Goal: Obtain resource: Obtain resource

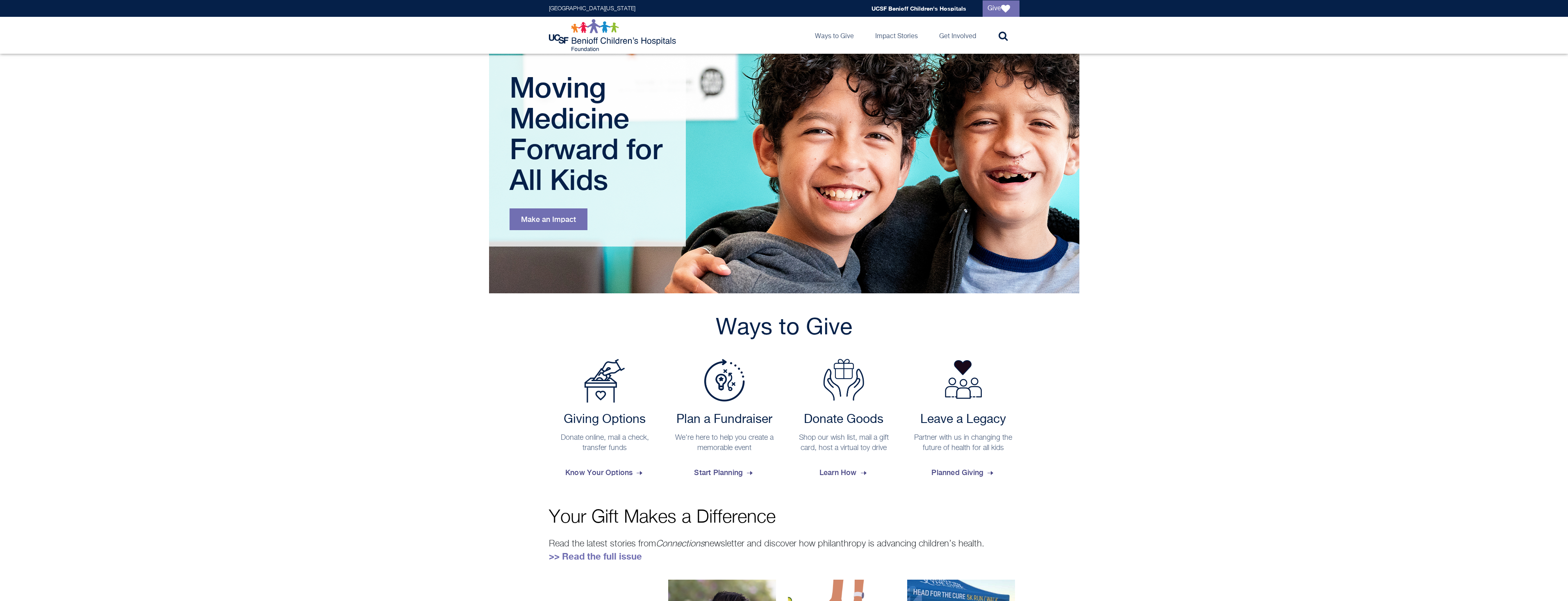
scroll to position [123, 0]
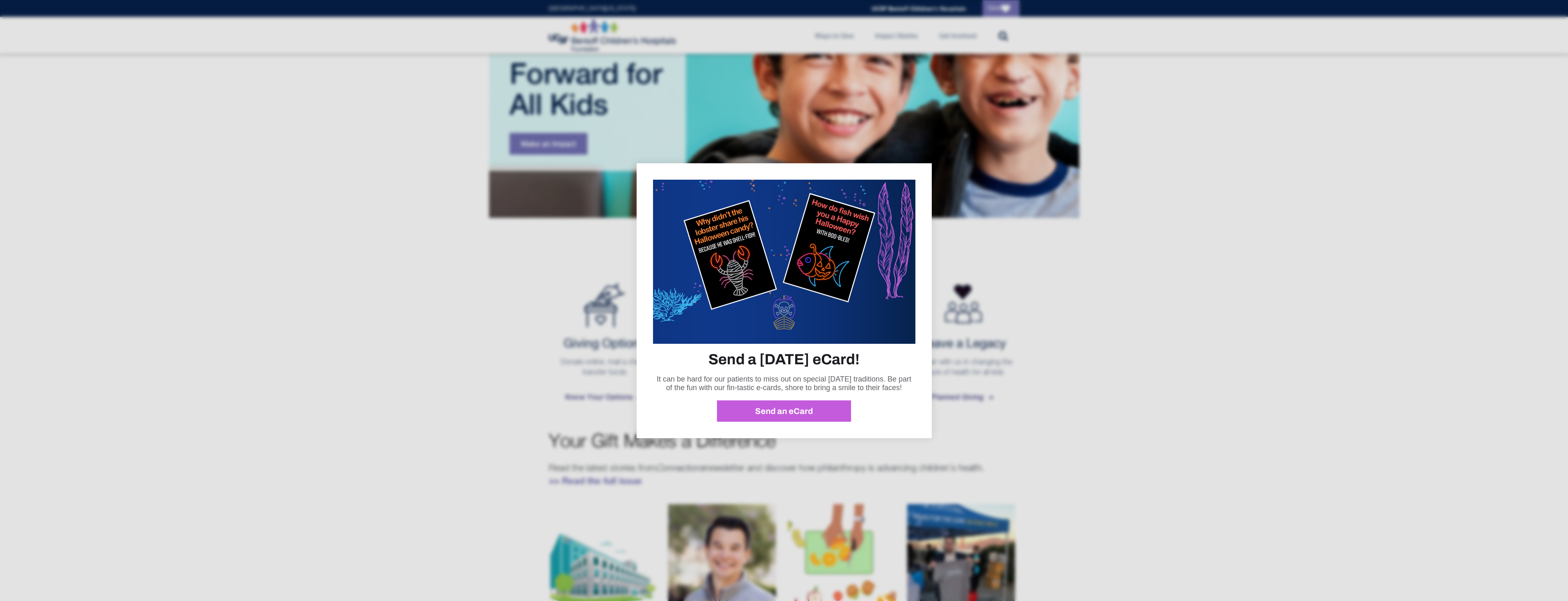
click at [1037, 409] on div at bounding box center [784, 300] width 1568 height 601
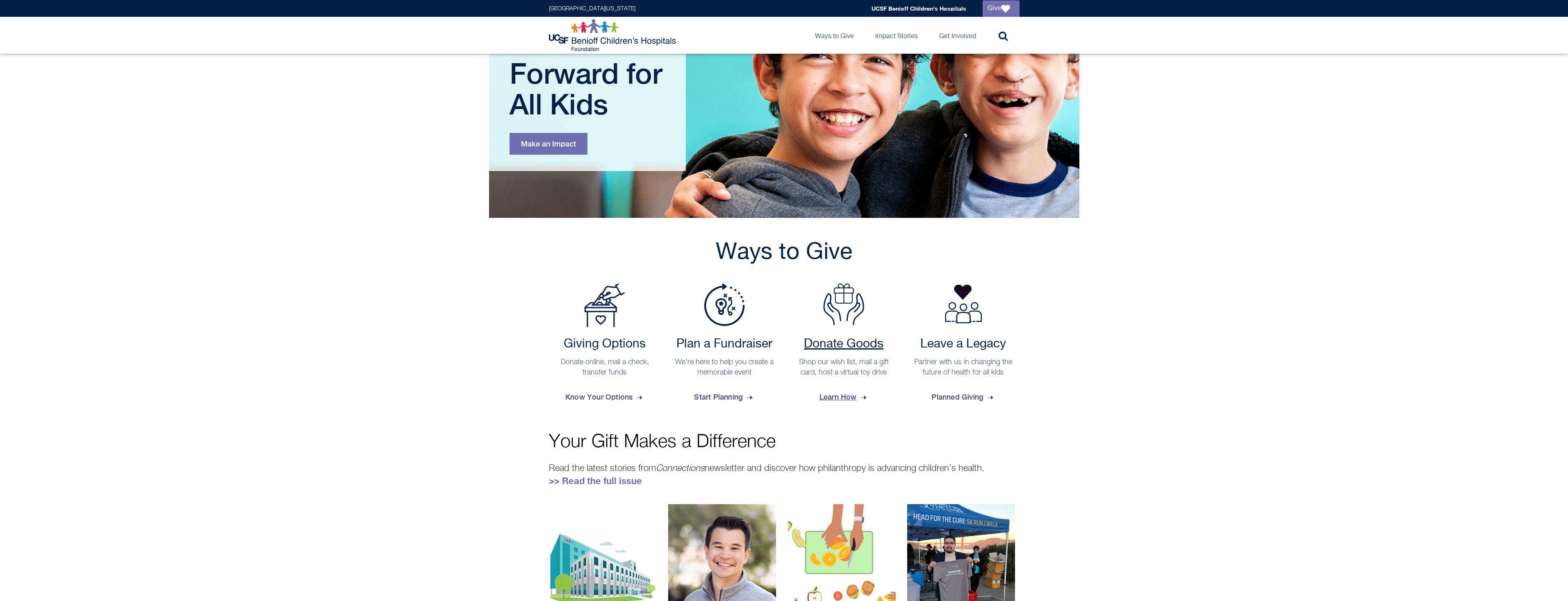
click at [839, 396] on span "Learn How" at bounding box center [844, 397] width 49 height 22
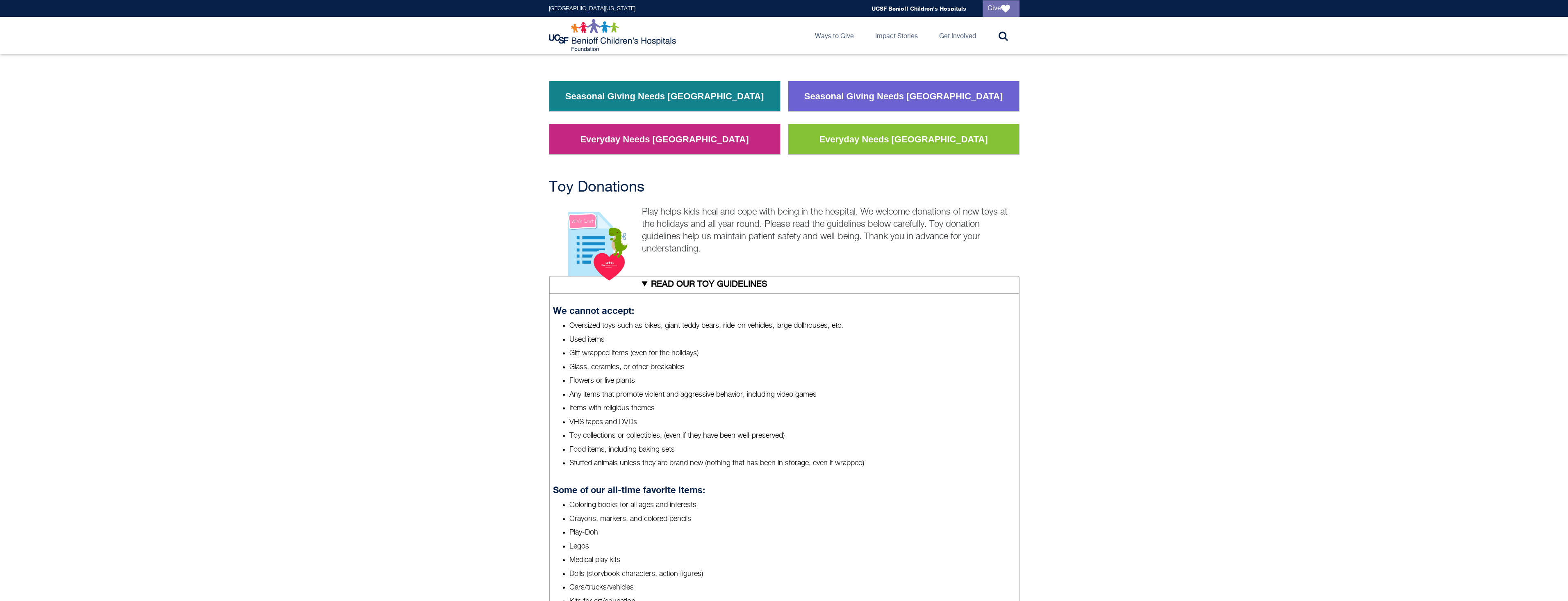
scroll to position [205, 0]
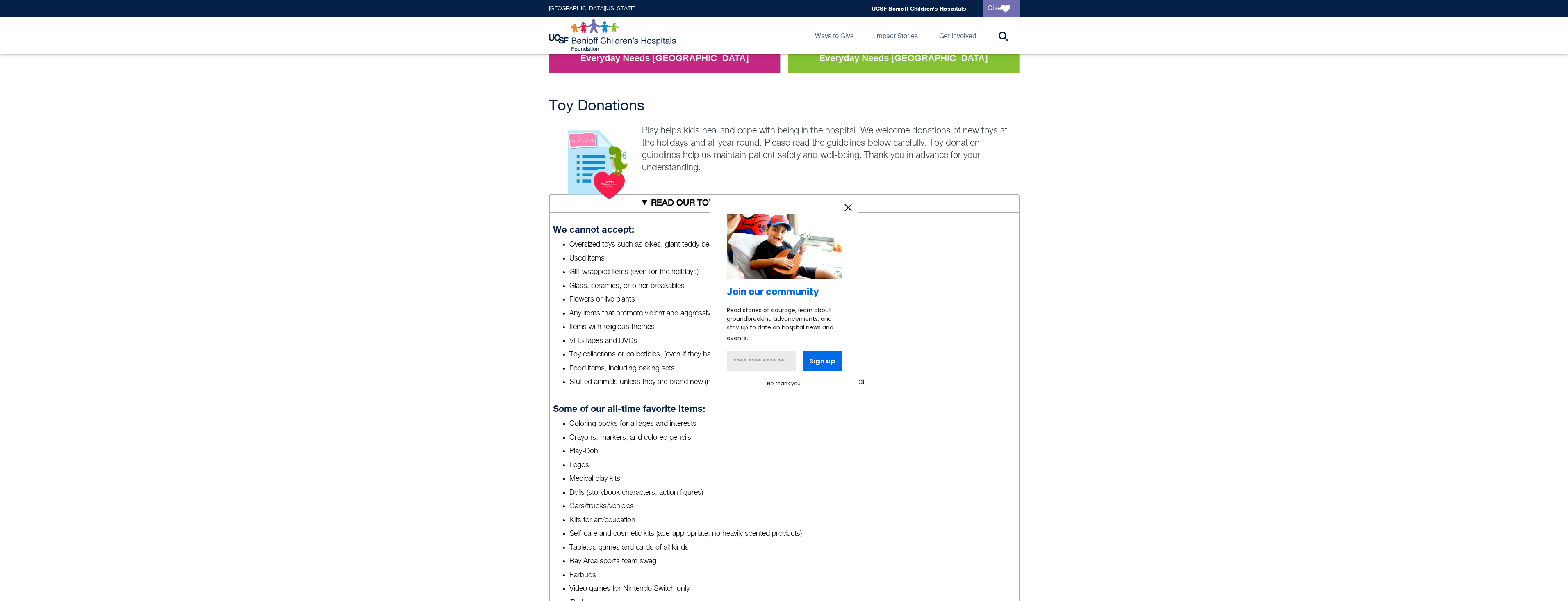
click at [844, 203] on icon "information" at bounding box center [848, 208] width 12 height 12
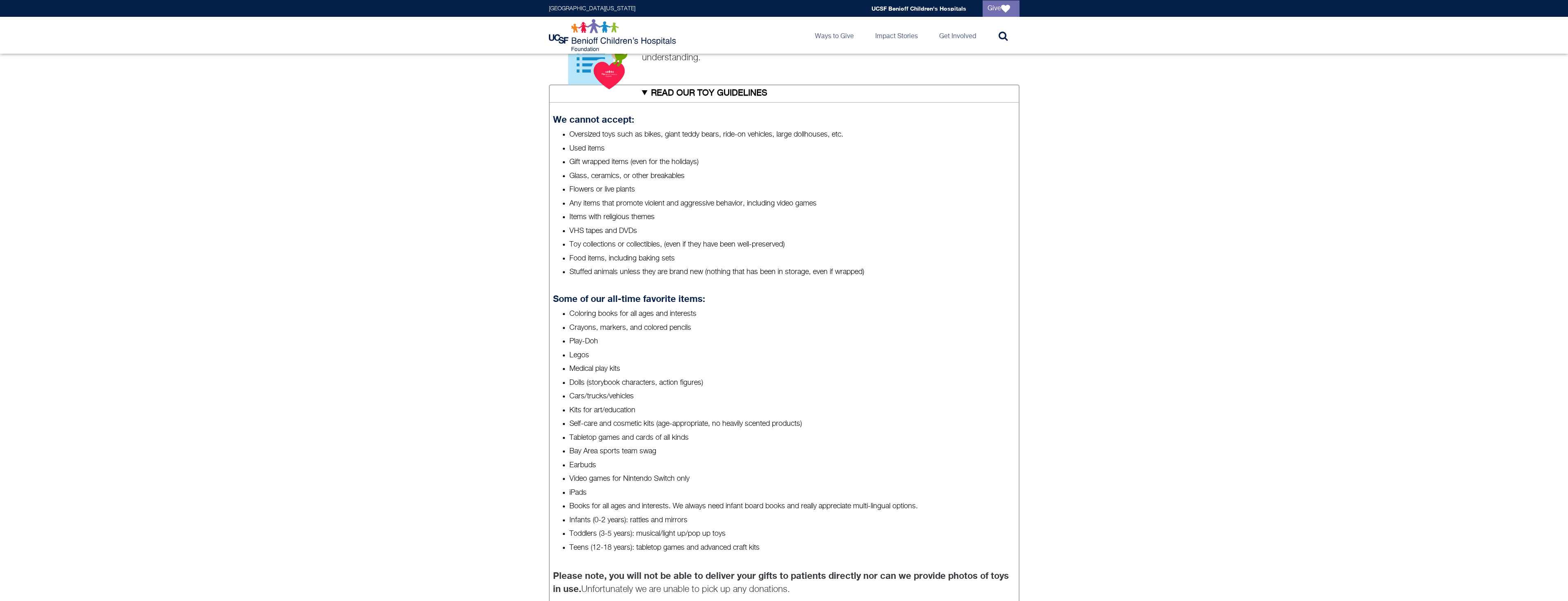
scroll to position [369, 0]
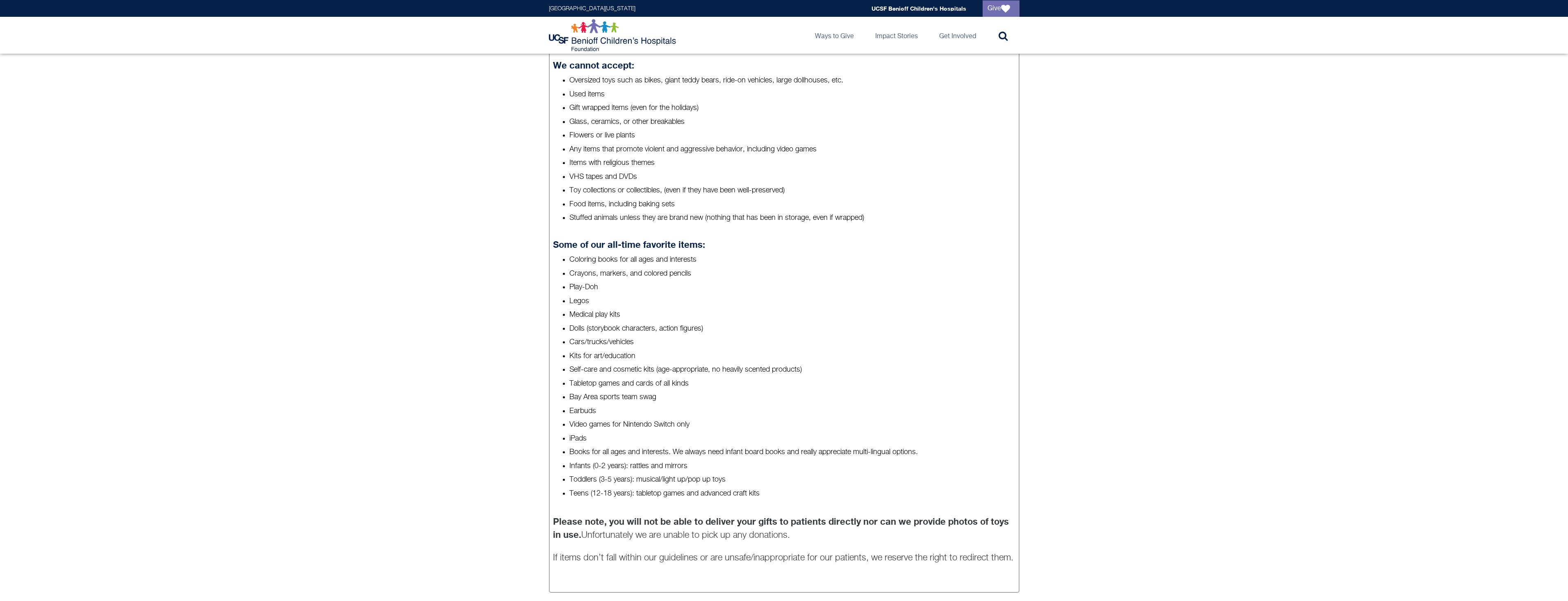
click at [463, 194] on div "Toy Donations Play helps kids heal and cope with being in the hospital. We welc…" at bounding box center [784, 365] width 1568 height 862
click at [697, 274] on li "Crayons, markers, and colored pencils" at bounding box center [792, 273] width 446 height 10
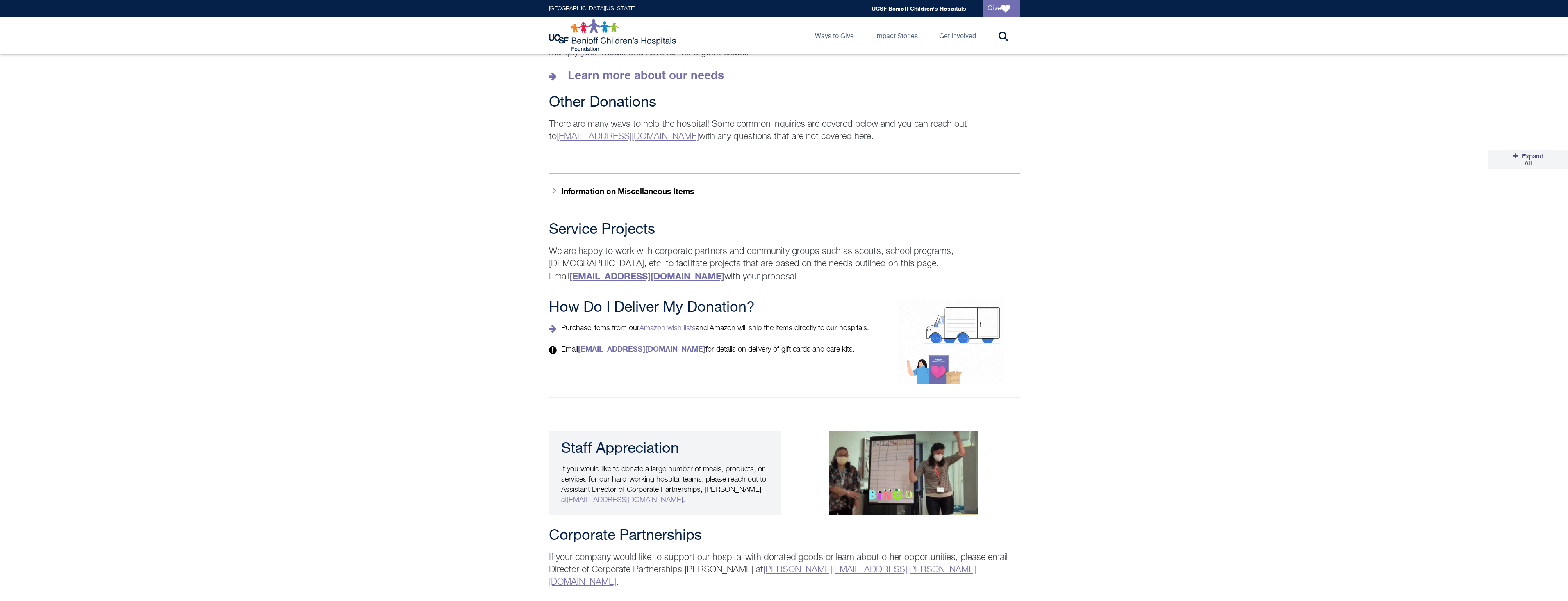
scroll to position [1343, 0]
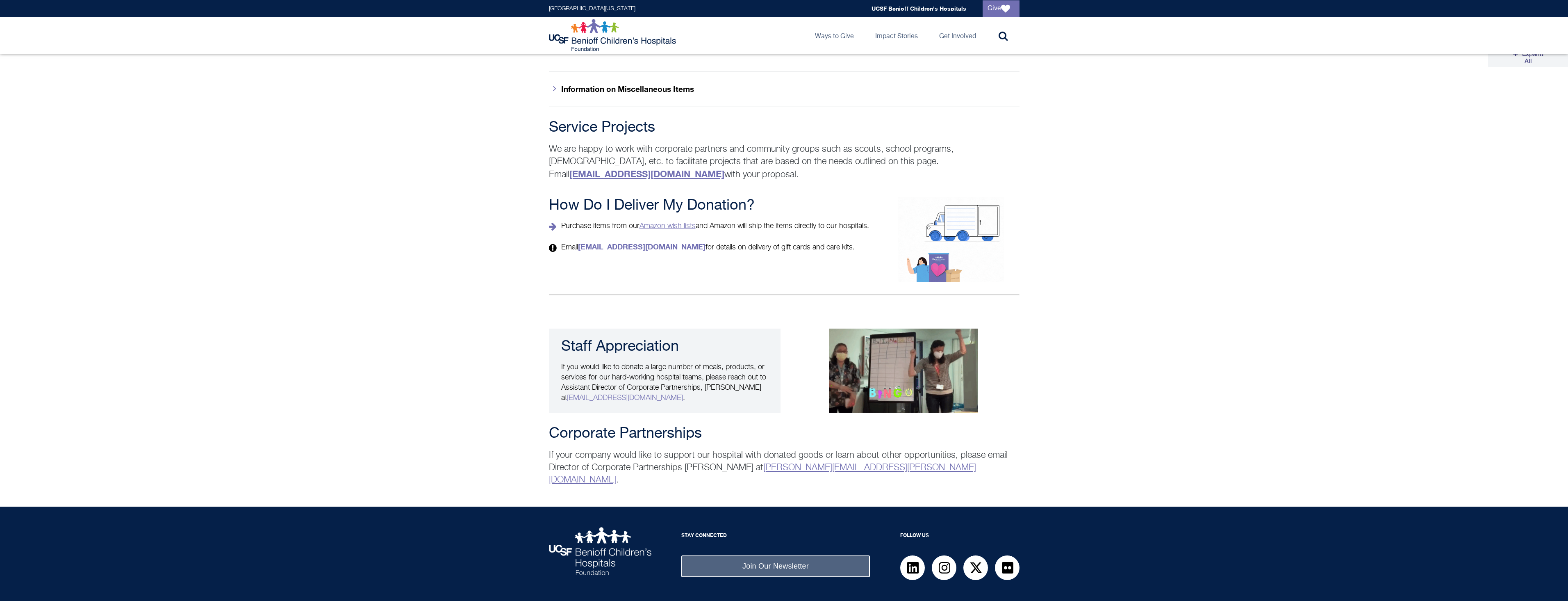
click at [681, 222] on link "Amazon wish lists" at bounding box center [668, 226] width 56 height 7
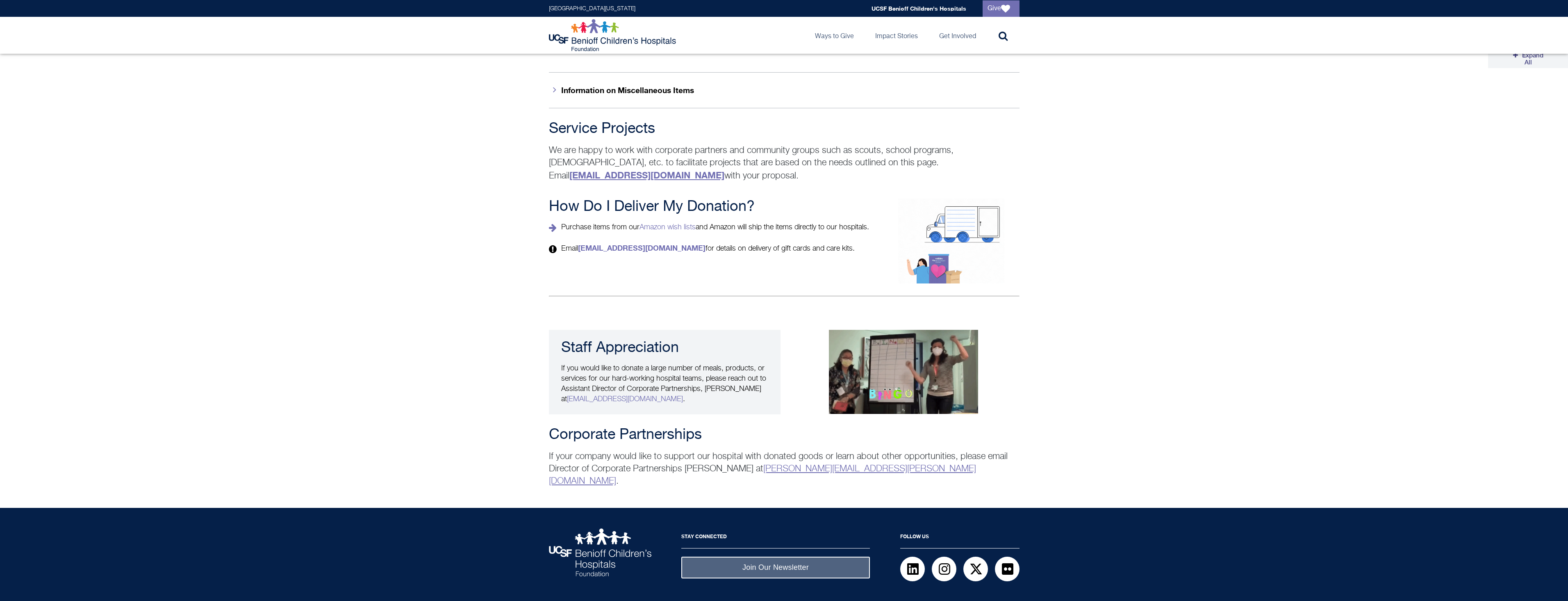
scroll to position [1343, 0]
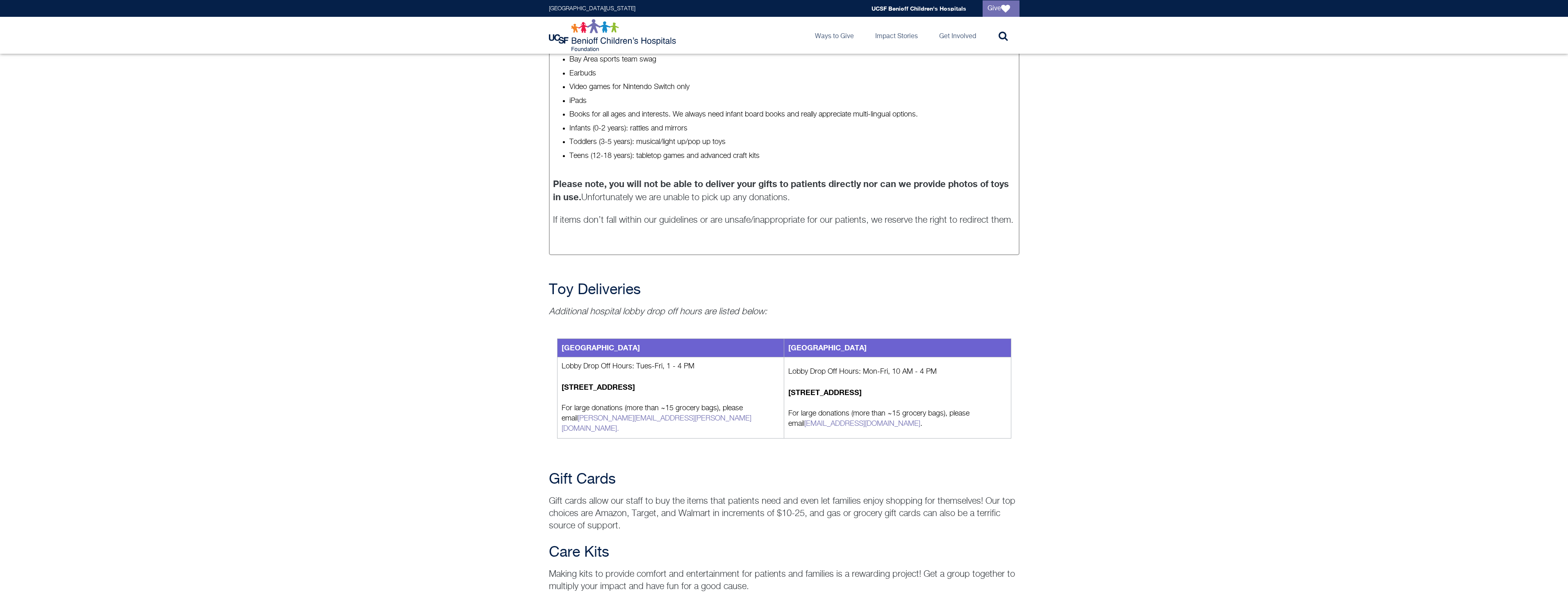
scroll to position [722, 0]
